Goal: Task Accomplishment & Management: Manage account settings

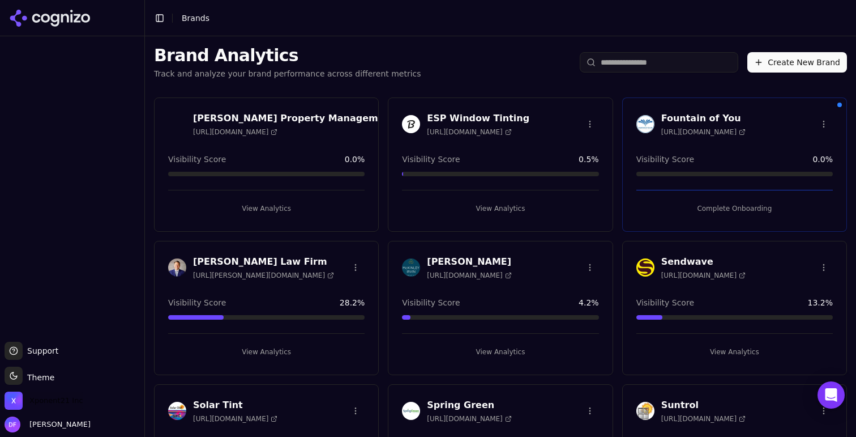
click at [69, 393] on span "Xponent21 Inc" at bounding box center [44, 400] width 79 height 18
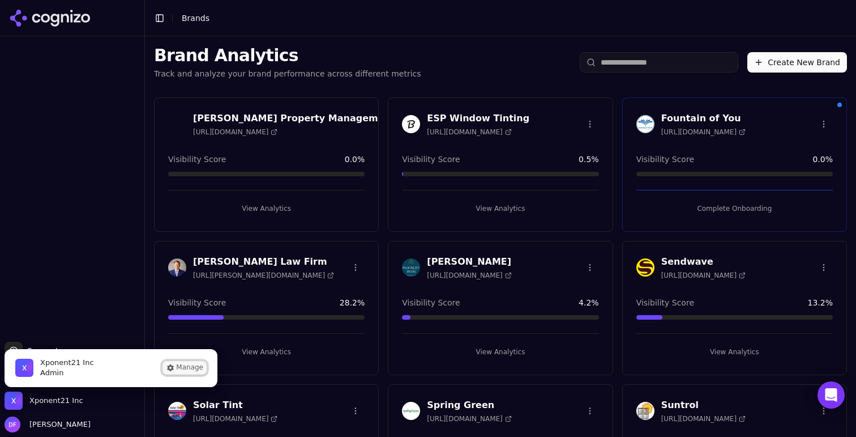
click at [181, 366] on button "Manage" at bounding box center [185, 368] width 44 height 14
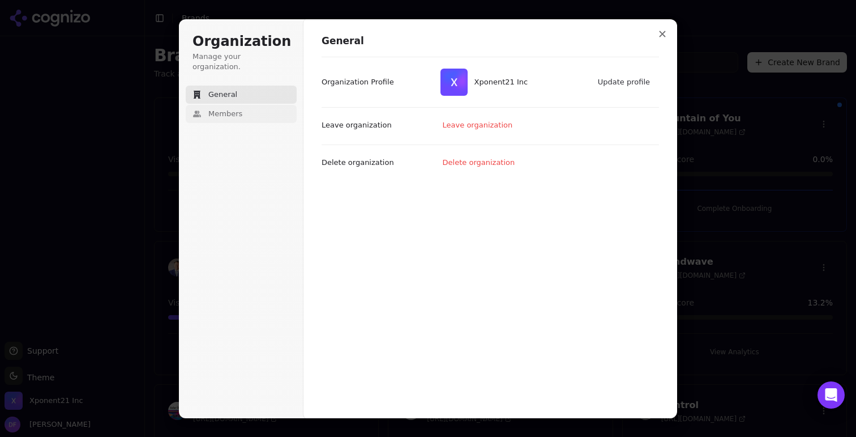
click at [215, 109] on span "Members" at bounding box center [225, 114] width 34 height 10
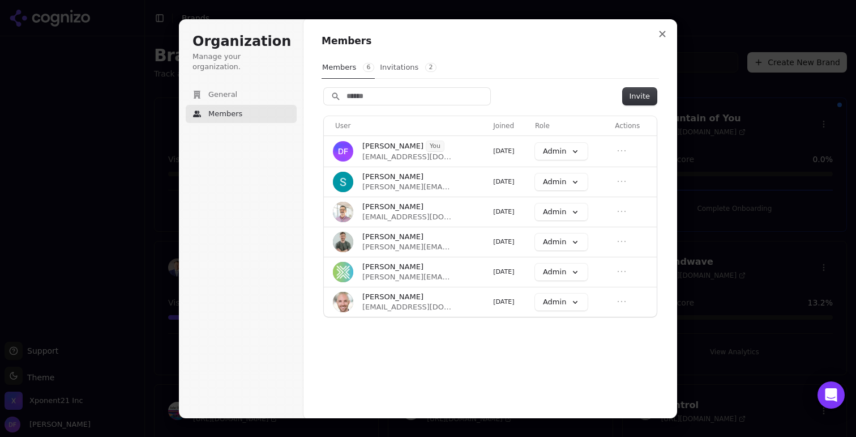
click at [401, 62] on button "Invitations 2" at bounding box center [408, 68] width 58 height 22
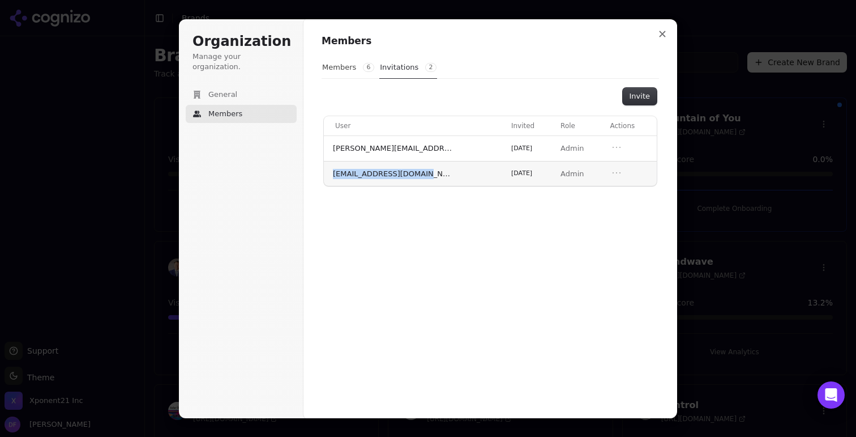
drag, startPoint x: 426, startPoint y: 172, endPoint x: 331, endPoint y: 176, distance: 95.2
click at [331, 176] on td "[EMAIL_ADDRESS][DOMAIN_NAME]" at bounding box center [415, 173] width 183 height 25
copy span "[EMAIL_ADDRESS][DOMAIN_NAME]"
click at [612, 173] on icon "Open menu" at bounding box center [616, 172] width 11 height 11
click at [585, 191] on button "Revoke invitation" at bounding box center [583, 192] width 77 height 15
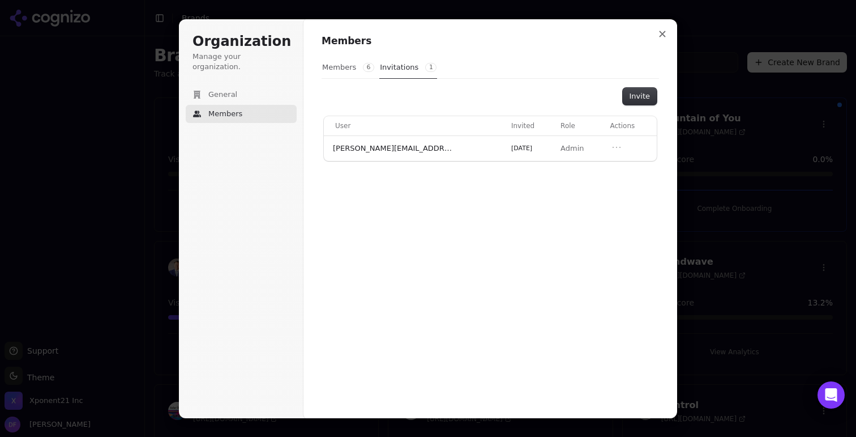
click at [348, 66] on button "Members 6" at bounding box center [348, 68] width 53 height 22
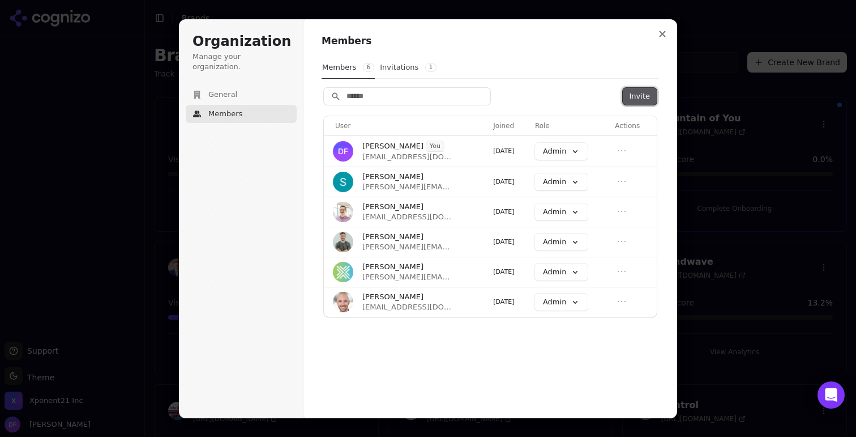
click at [633, 98] on button "Invite" at bounding box center [640, 96] width 34 height 17
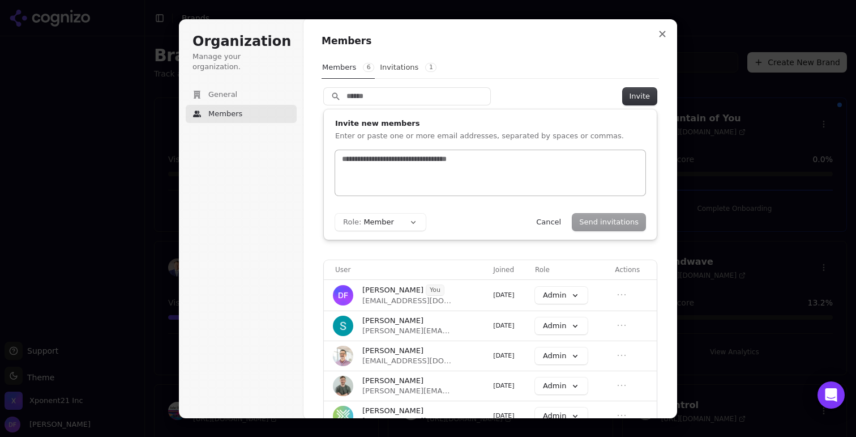
click at [437, 162] on input "text" at bounding box center [490, 158] width 301 height 11
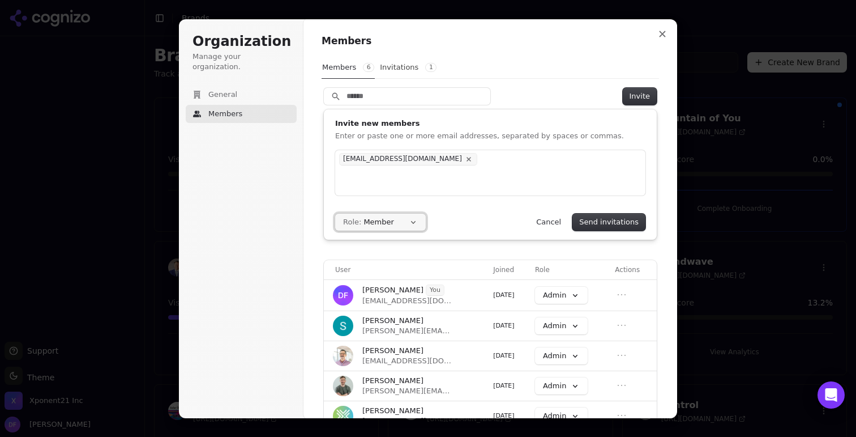
click at [404, 216] on button "Role: Member" at bounding box center [380, 221] width 91 height 17
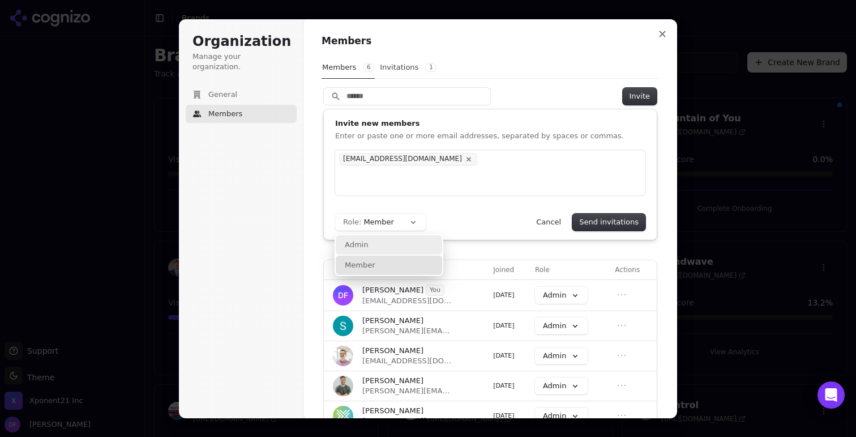
click at [386, 251] on div "Admin" at bounding box center [389, 244] width 106 height 19
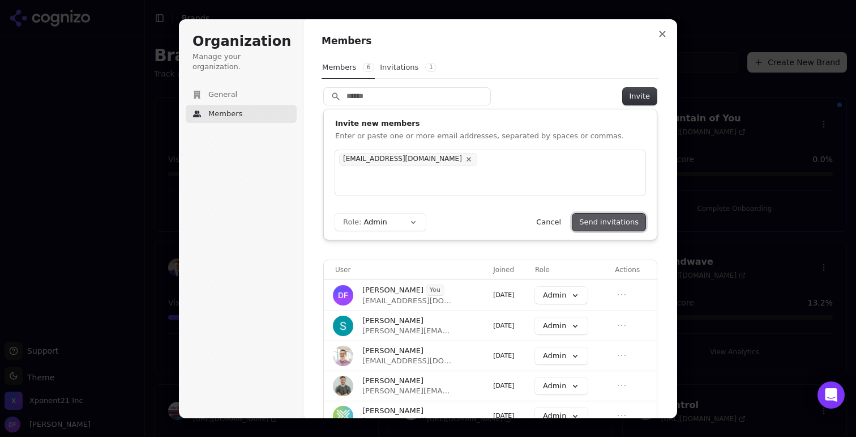
click at [626, 221] on button "Send invitations" at bounding box center [608, 221] width 73 height 17
